Goal: Task Accomplishment & Management: Use online tool/utility

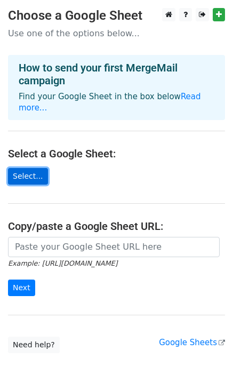
click at [27, 168] on link "Select..." at bounding box center [28, 176] width 40 height 17
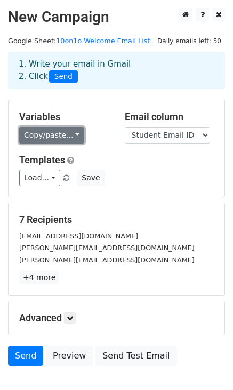
click at [75, 135] on link "Copy/paste..." at bounding box center [51, 135] width 65 height 17
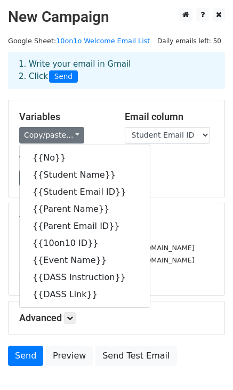
click at [107, 125] on div "Variables Copy/paste... {{No}} {{Student Name}} {{Student Email ID}} {{Parent N…" at bounding box center [64, 127] width 106 height 33
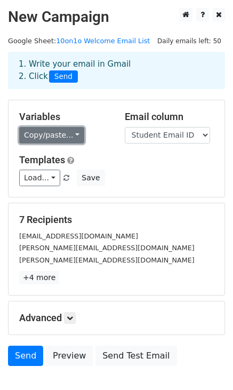
click at [73, 133] on link "Copy/paste..." at bounding box center [51, 135] width 65 height 17
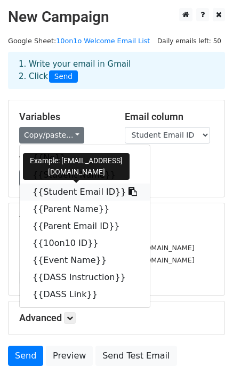
click at [58, 196] on link "{{Student Email ID}}" at bounding box center [85, 191] width 130 height 17
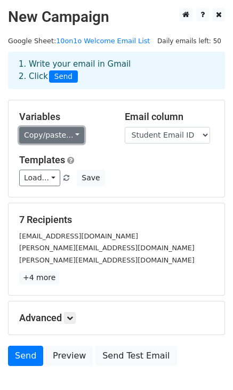
click at [74, 137] on link "Copy/paste..." at bounding box center [51, 135] width 65 height 17
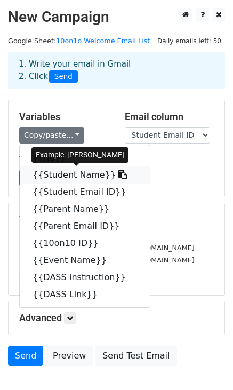
click at [75, 177] on link "{{Student Name}}" at bounding box center [85, 174] width 130 height 17
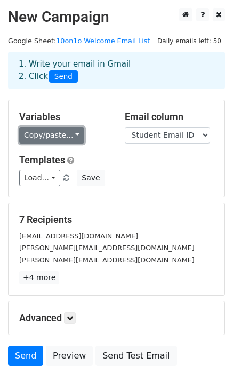
click at [78, 133] on link "Copy/paste..." at bounding box center [51, 135] width 65 height 17
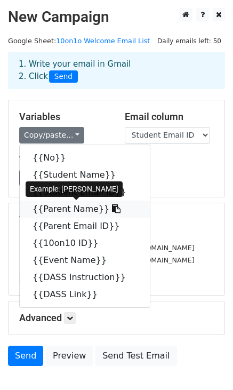
click at [71, 208] on link "{{Parent Name}}" at bounding box center [85, 209] width 130 height 17
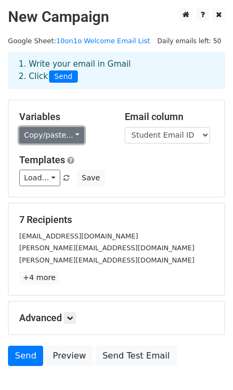
click at [76, 134] on link "Copy/paste..." at bounding box center [51, 135] width 65 height 17
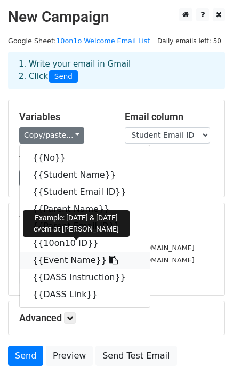
click at [74, 260] on link "{{Event Name}}" at bounding box center [85, 260] width 130 height 17
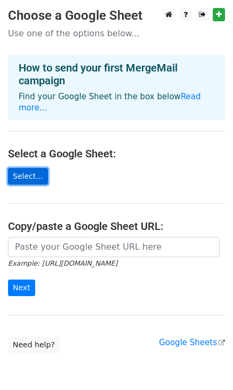
click at [15, 168] on link "Select..." at bounding box center [28, 176] width 40 height 17
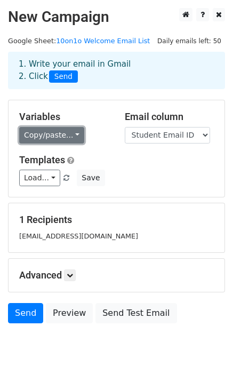
click at [74, 134] on link "Copy/paste..." at bounding box center [51, 135] width 65 height 17
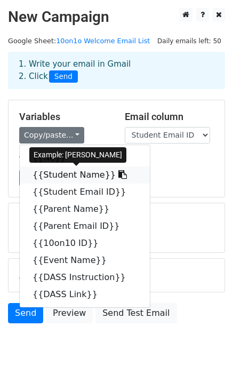
click at [71, 177] on link "{{Student Name}}" at bounding box center [85, 174] width 130 height 17
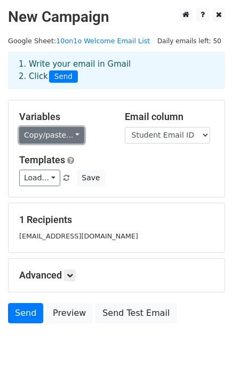
click at [72, 135] on link "Copy/paste..." at bounding box center [51, 135] width 65 height 17
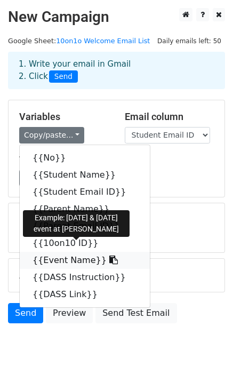
click at [68, 264] on link "{{Event Name}}" at bounding box center [85, 260] width 130 height 17
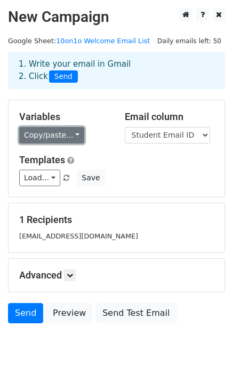
click at [74, 134] on link "Copy/paste..." at bounding box center [51, 135] width 65 height 17
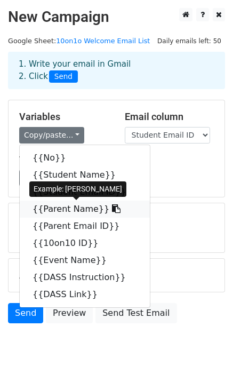
click at [75, 210] on link "{{Parent Name}}" at bounding box center [85, 209] width 130 height 17
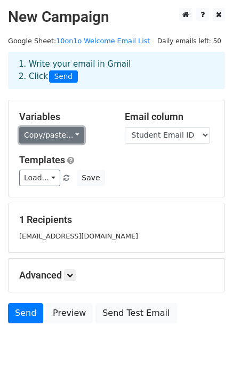
click at [74, 134] on link "Copy/paste..." at bounding box center [51, 135] width 65 height 17
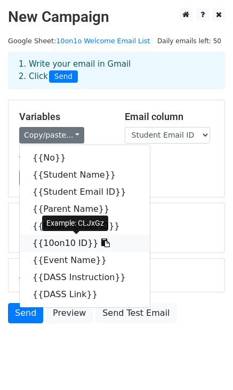
click at [60, 244] on link "{{10on10 ID}}" at bounding box center [85, 243] width 130 height 17
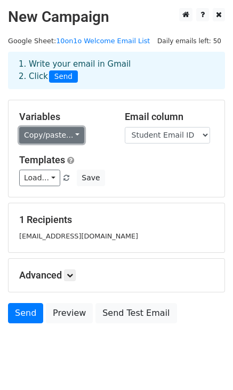
click at [36, 139] on link "Copy/paste..." at bounding box center [51, 135] width 65 height 17
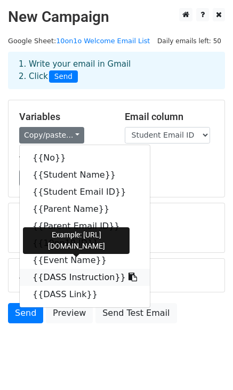
click at [38, 275] on link "{{DASS Instruction}}" at bounding box center [85, 277] width 130 height 17
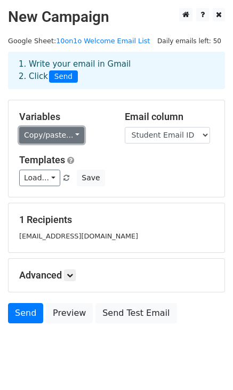
click at [72, 133] on link "Copy/paste..." at bounding box center [51, 135] width 65 height 17
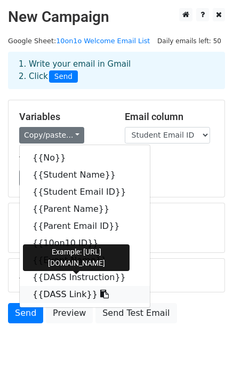
click at [69, 293] on link "{{DASS Link}}" at bounding box center [85, 294] width 130 height 17
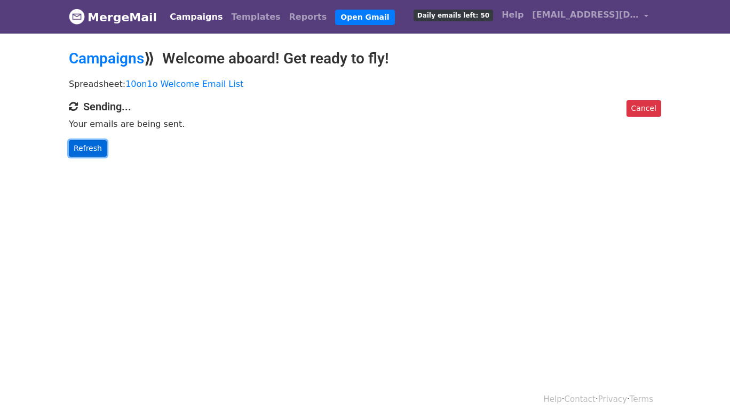
click at [81, 146] on link "Refresh" at bounding box center [88, 148] width 38 height 17
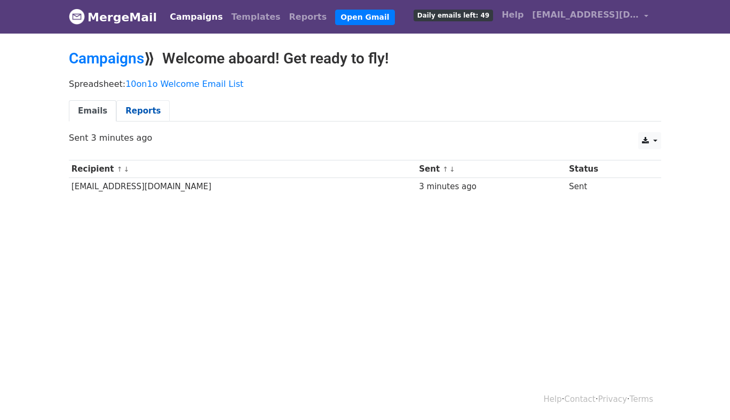
click at [145, 110] on link "Reports" at bounding box center [142, 111] width 53 height 22
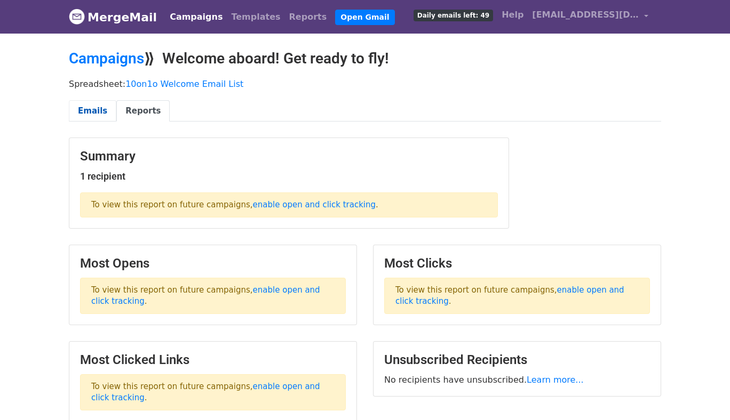
click at [98, 113] on link "Emails" at bounding box center [92, 111] width 47 height 22
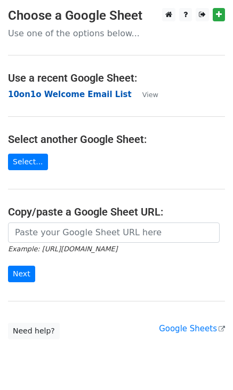
click at [89, 94] on strong "10on1o Welcome Email List" at bounding box center [70, 95] width 124 height 10
click at [41, 94] on strong "10on1o Welcome Email List" at bounding box center [70, 95] width 124 height 10
click at [76, 93] on strong "10on1o Welcome Email List" at bounding box center [70, 95] width 124 height 10
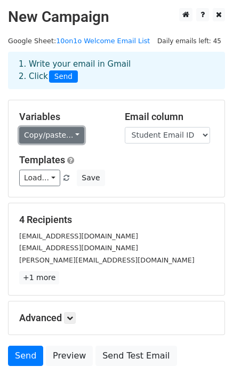
click at [77, 138] on link "Copy/paste..." at bounding box center [51, 135] width 65 height 17
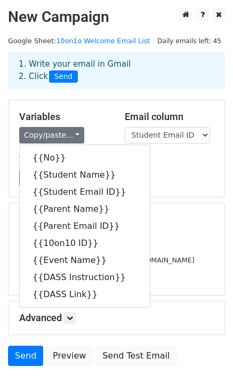
click at [159, 158] on h5 "Templates" at bounding box center [116, 160] width 195 height 12
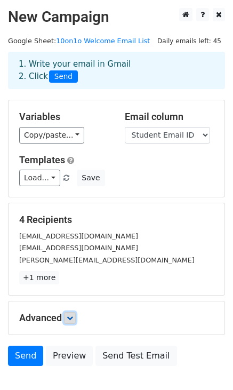
click at [69, 316] on icon at bounding box center [70, 318] width 6 height 6
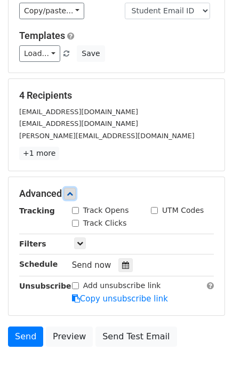
scroll to position [95, 0]
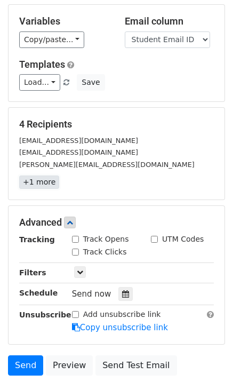
click at [50, 183] on link "+1 more" at bounding box center [39, 181] width 40 height 13
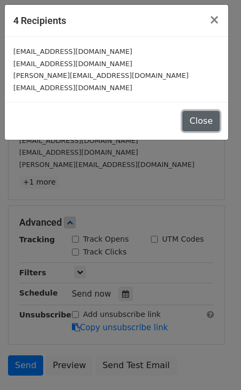
click at [202, 114] on button "Close" at bounding box center [200, 121] width 37 height 20
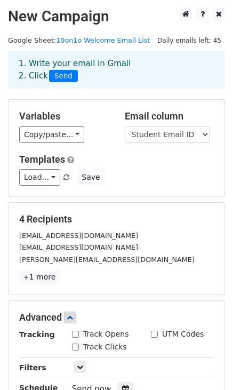
scroll to position [0, 0]
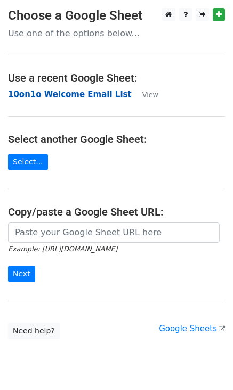
click at [84, 94] on strong "10on1o Welcome Email List" at bounding box center [70, 95] width 124 height 10
